Goal: Task Accomplishment & Management: Manage account settings

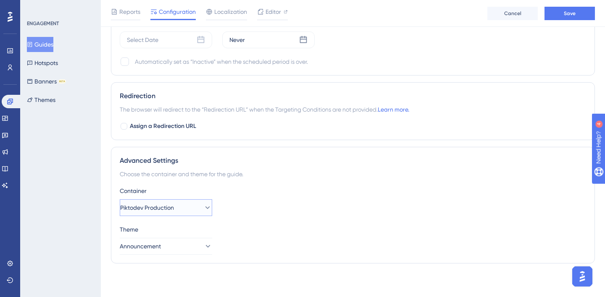
click at [203, 205] on icon at bounding box center [207, 208] width 8 height 8
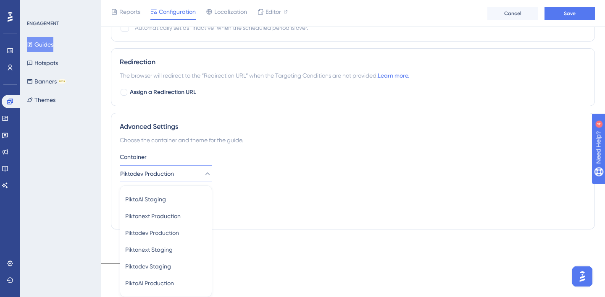
click at [79, 217] on div "ENGAGEMENT Guides Hotspots Banners BETA Themes" at bounding box center [60, 148] width 81 height 297
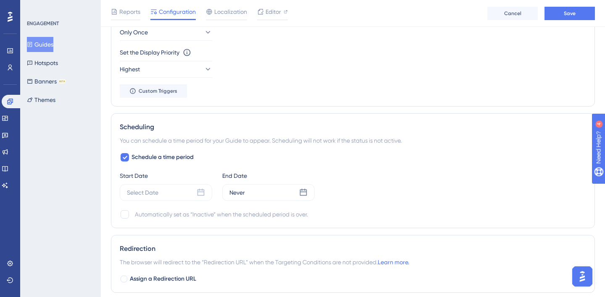
scroll to position [473, 0]
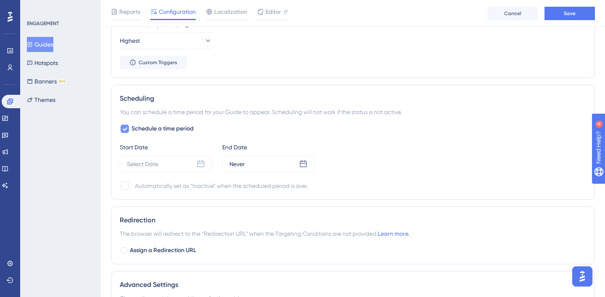
click at [127, 125] on div at bounding box center [125, 129] width 10 height 10
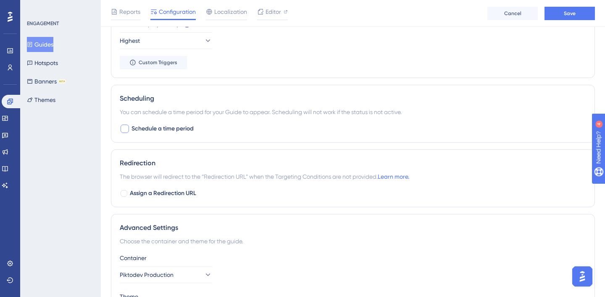
click at [126, 126] on div at bounding box center [125, 129] width 8 height 8
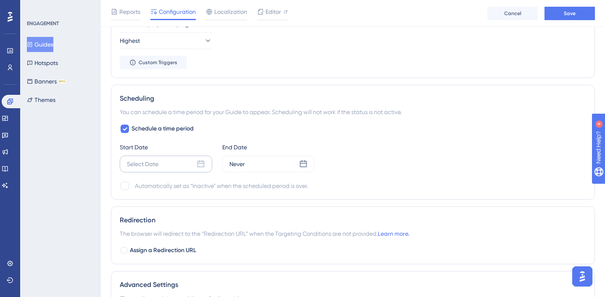
click at [177, 163] on div "Select Date" at bounding box center [166, 164] width 92 height 17
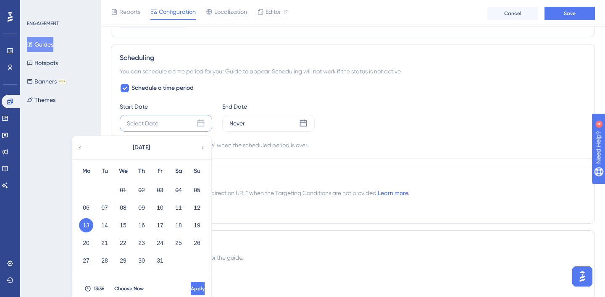
scroll to position [536, 0]
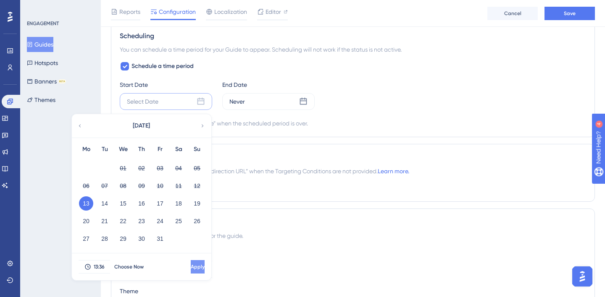
click at [191, 268] on span "Apply" at bounding box center [198, 267] width 14 height 7
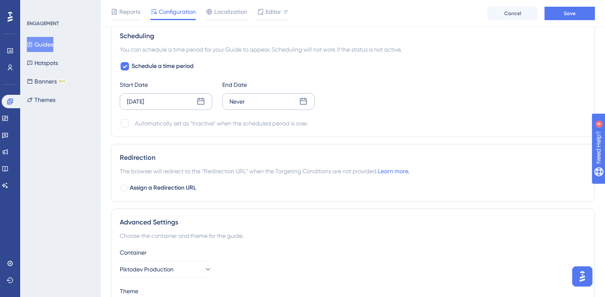
click at [274, 98] on div "Never" at bounding box center [268, 101] width 92 height 17
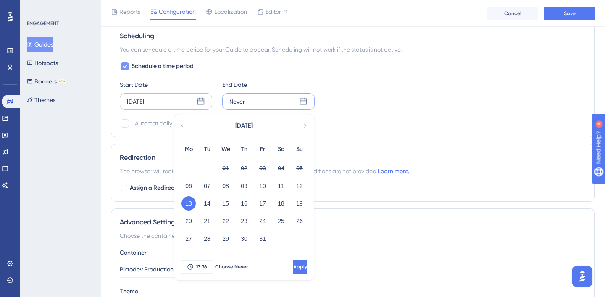
click at [125, 67] on icon at bounding box center [125, 66] width 5 height 3
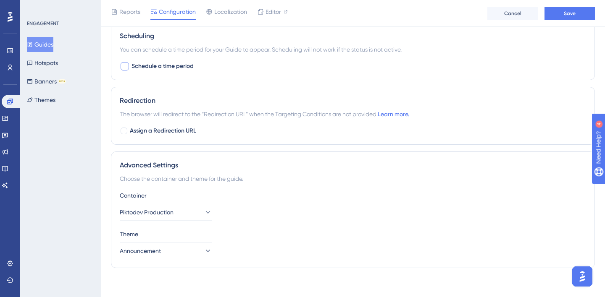
click at [125, 67] on div at bounding box center [125, 66] width 8 height 8
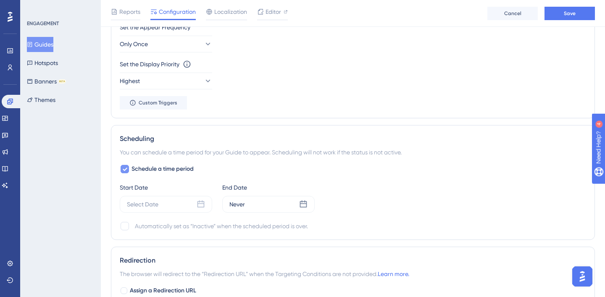
scroll to position [434, 0]
click at [126, 168] on icon at bounding box center [125, 168] width 5 height 3
checkbox input "false"
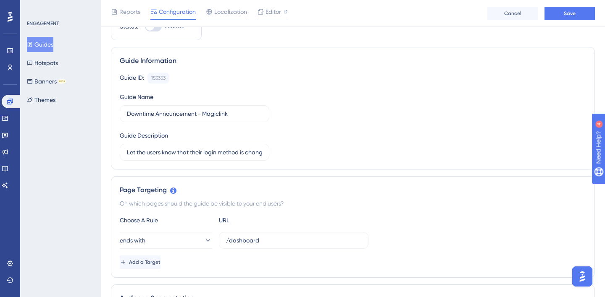
scroll to position [0, 0]
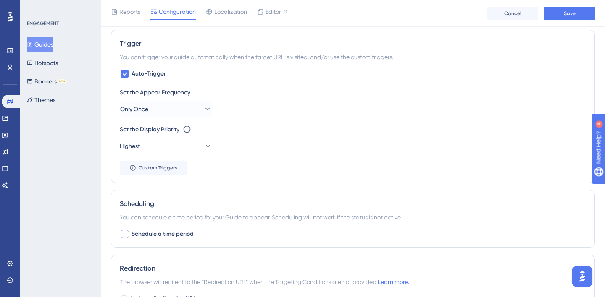
click at [199, 116] on button "Only Once" at bounding box center [166, 109] width 92 height 17
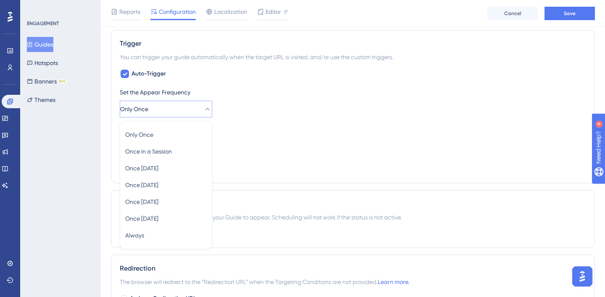
scroll to position [404, 0]
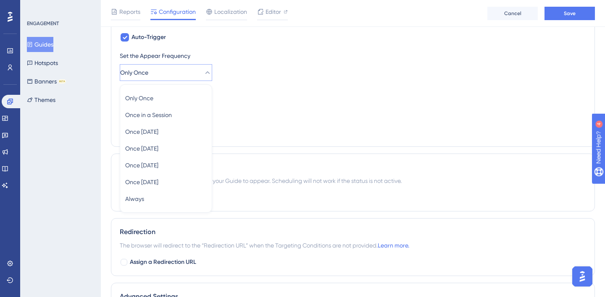
click at [62, 155] on div "ENGAGEMENT Guides Hotspots Banners BETA Themes" at bounding box center [60, 148] width 81 height 297
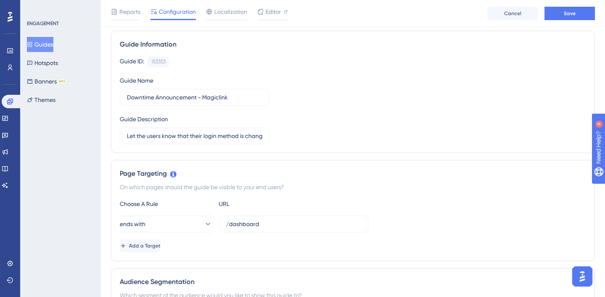
scroll to position [0, 0]
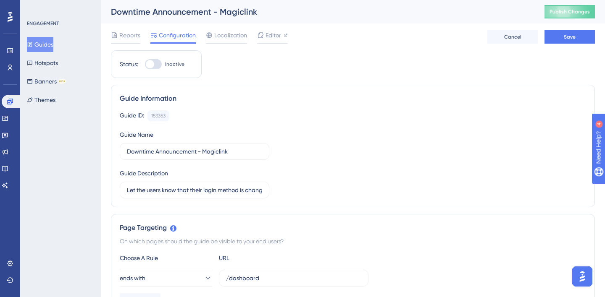
click at [158, 63] on div at bounding box center [153, 64] width 17 height 10
click at [145, 64] on input "Inactive" at bounding box center [144, 64] width 0 height 0
checkbox input "true"
click at [578, 40] on button "Save" at bounding box center [569, 36] width 50 height 13
click at [560, 8] on span "Publish Changes" at bounding box center [569, 11] width 40 height 7
